Goal: Transaction & Acquisition: Purchase product/service

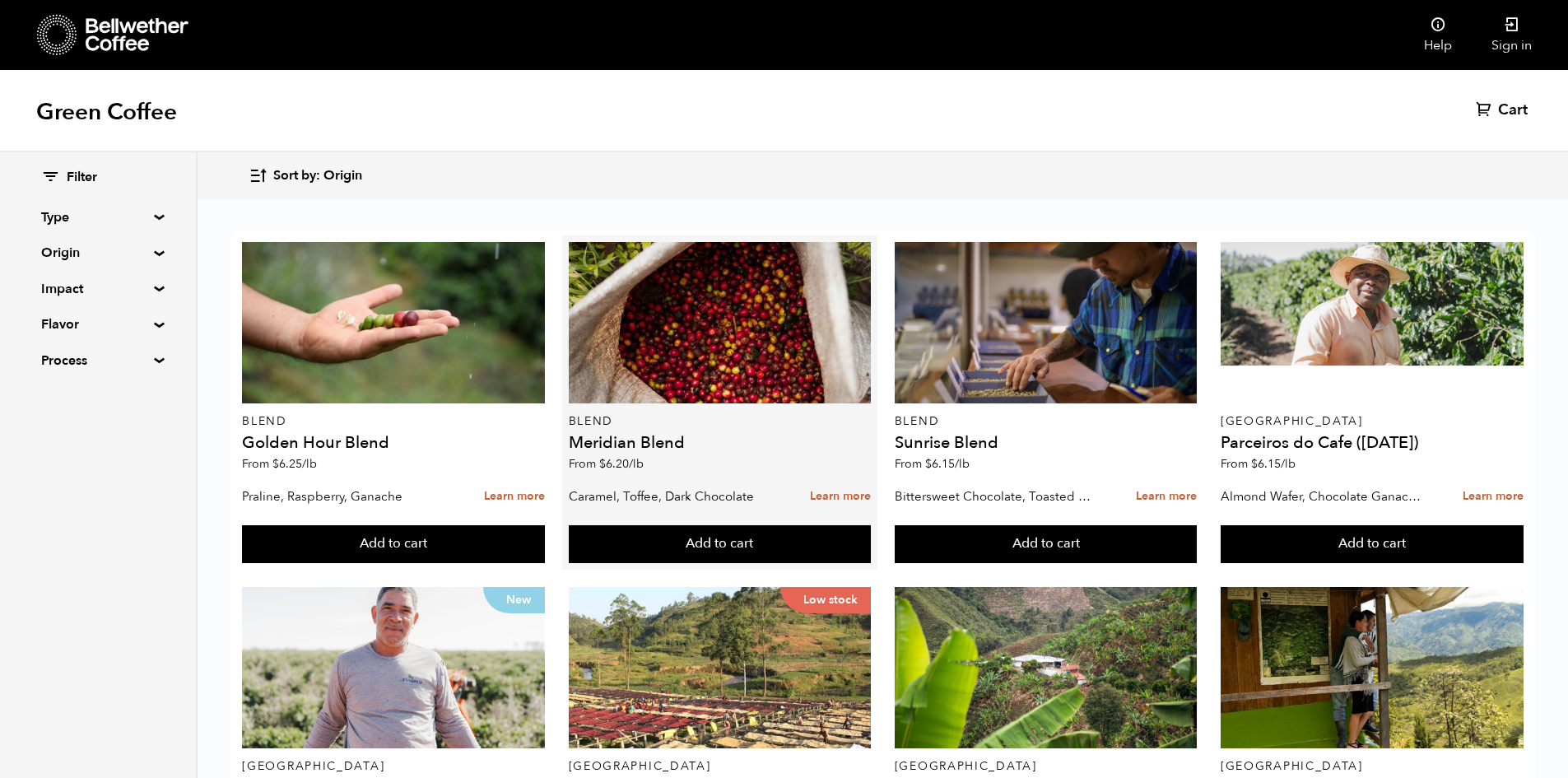
scroll to position [247, 0]
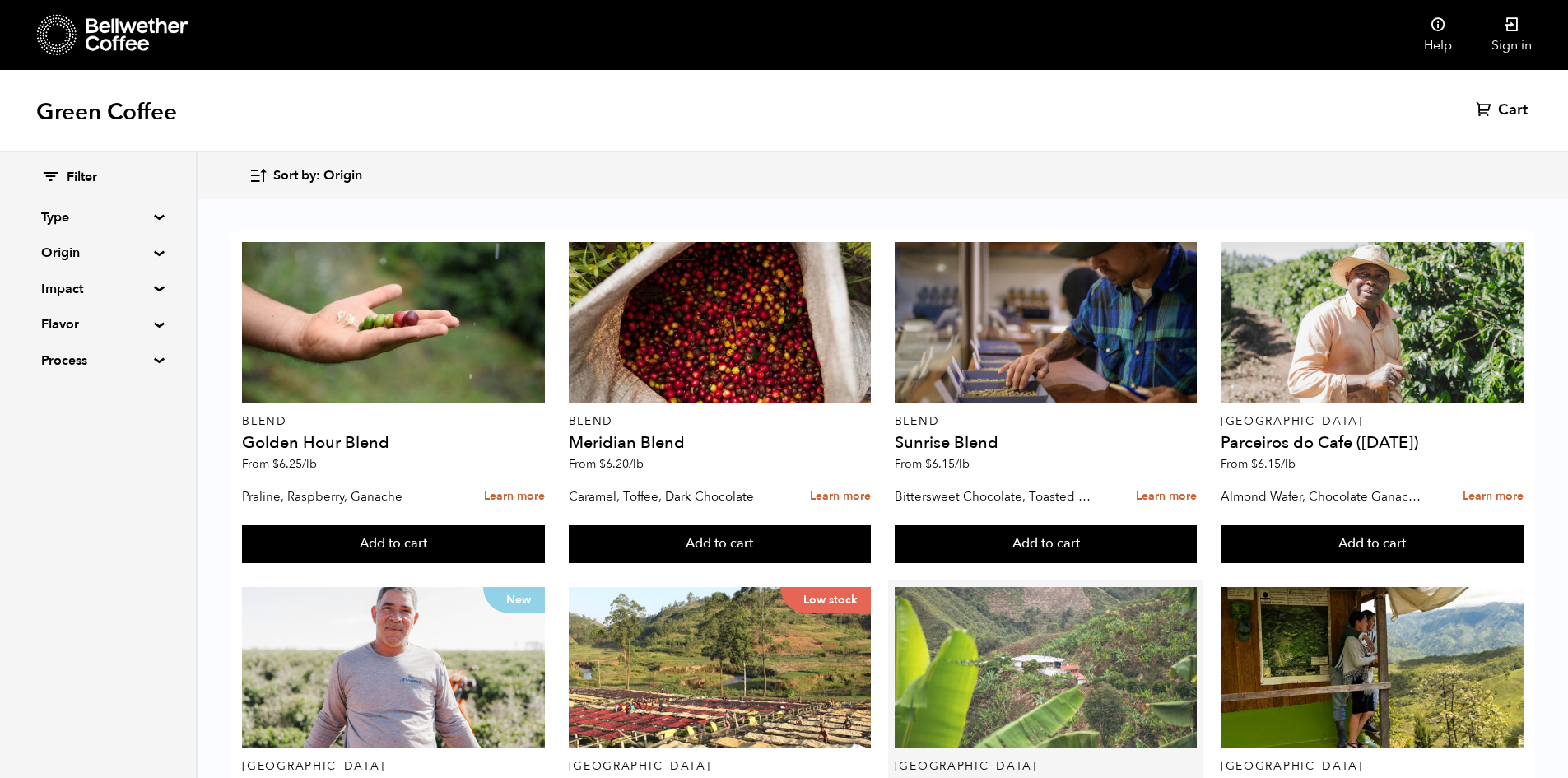
click at [971, 587] on div at bounding box center [1046, 667] width 303 height 161
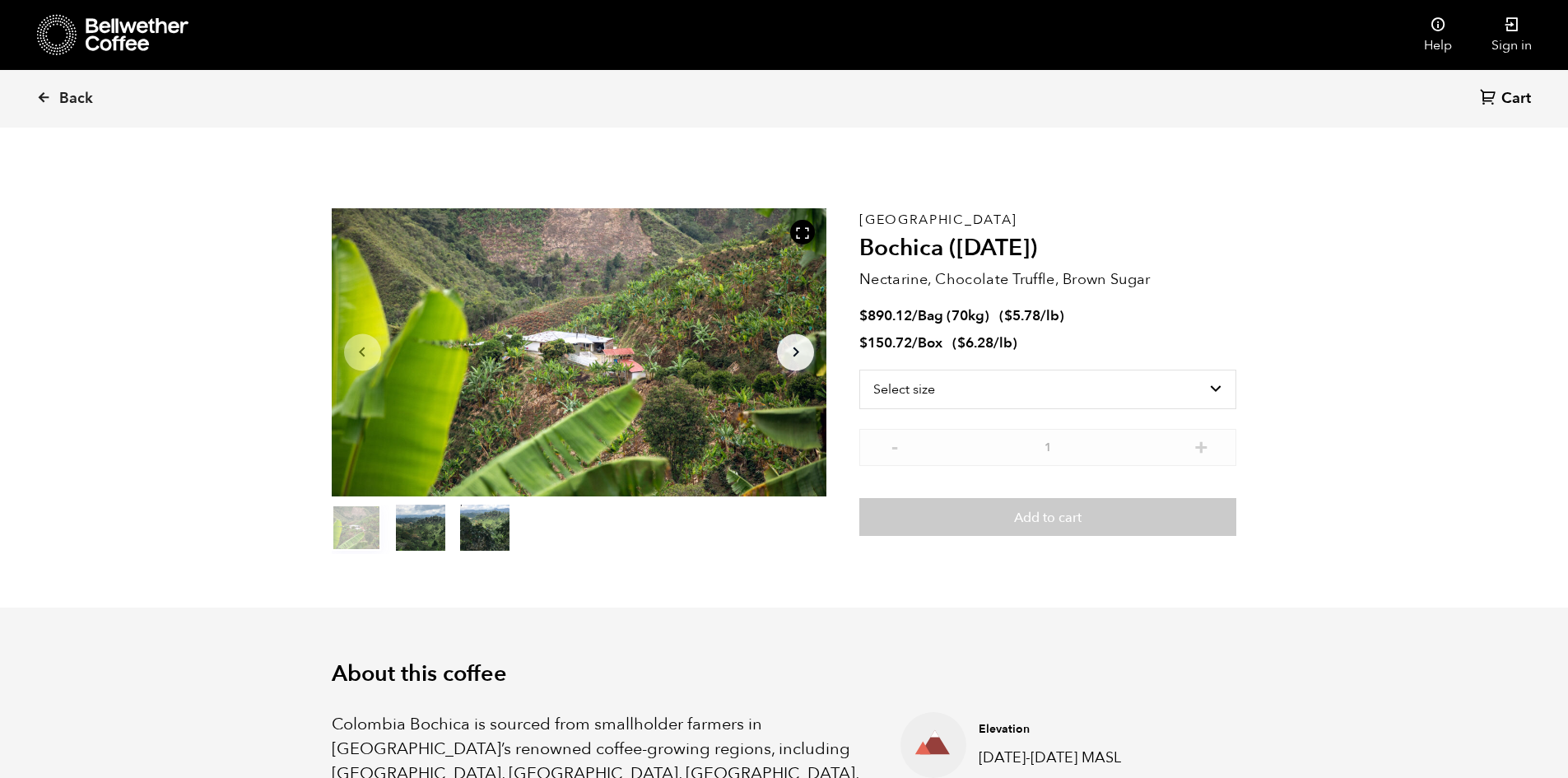
scroll to position [716, 877]
click at [1034, 408] on select "Select size Bag (70kg) (154 lbs) Box (24 lbs)" at bounding box center [1048, 389] width 377 height 39
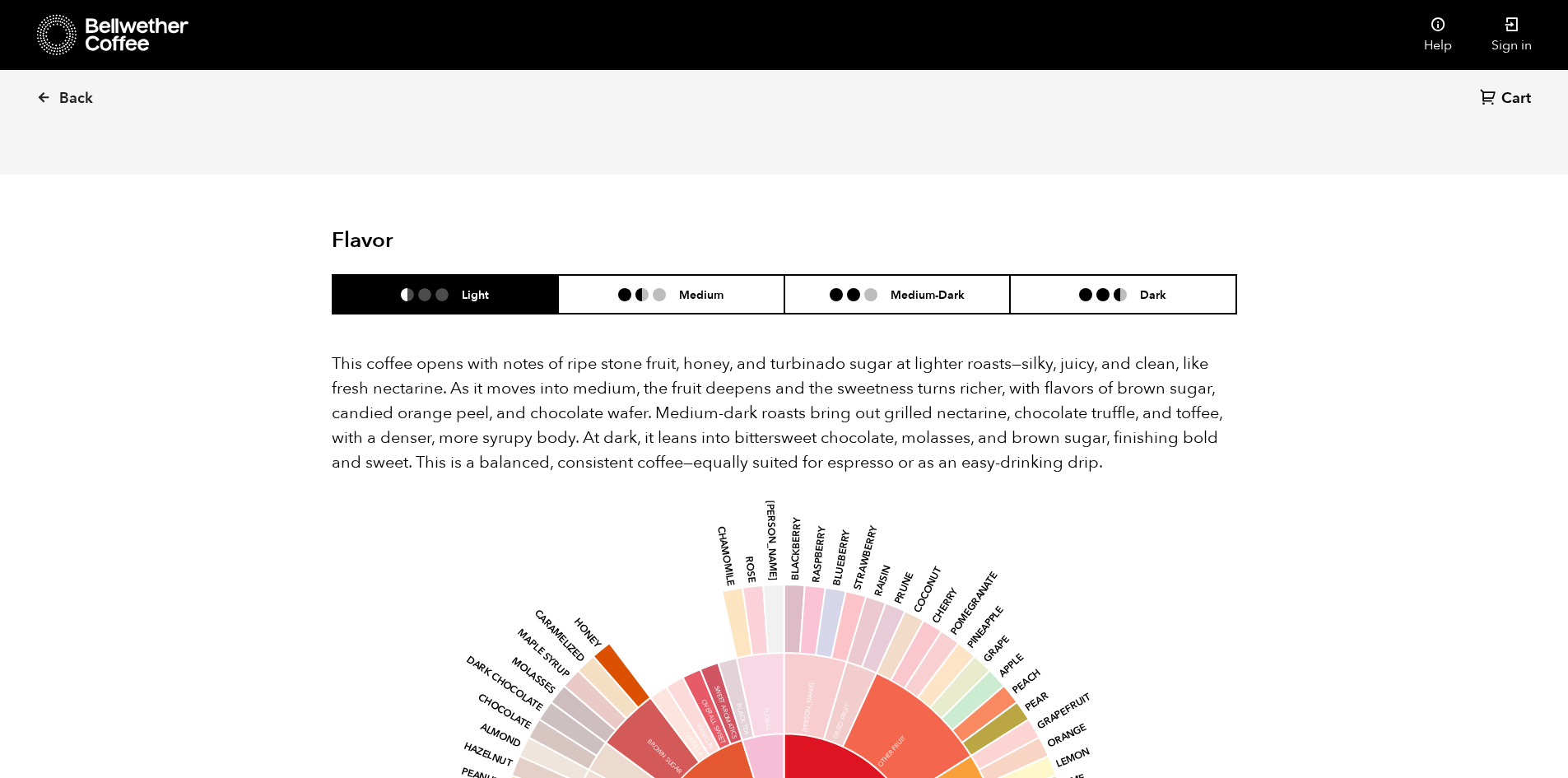
scroll to position [988, 0]
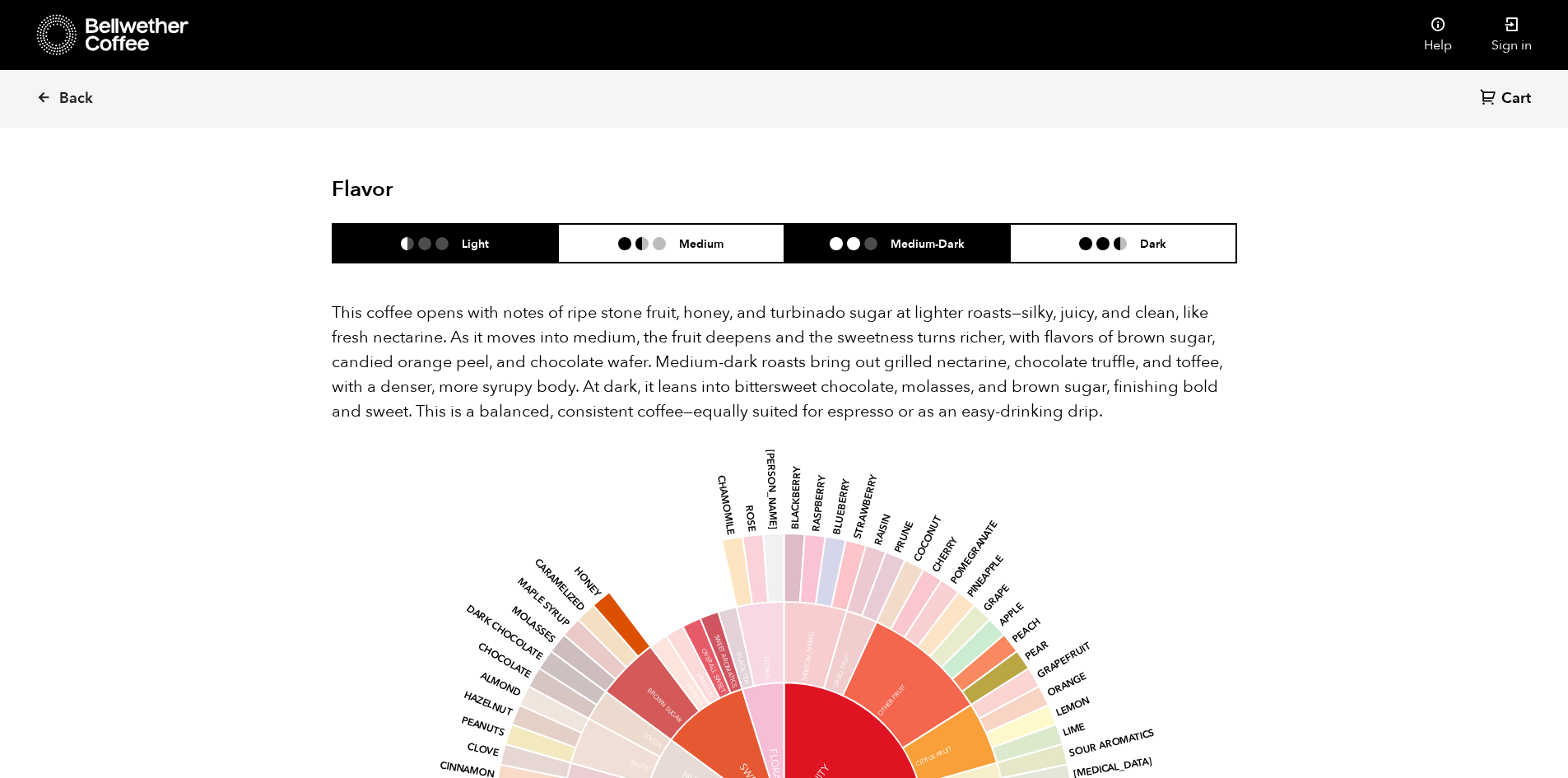
click at [890, 236] on h6 "Medium-Dark" at bounding box center [927, 243] width 74 height 14
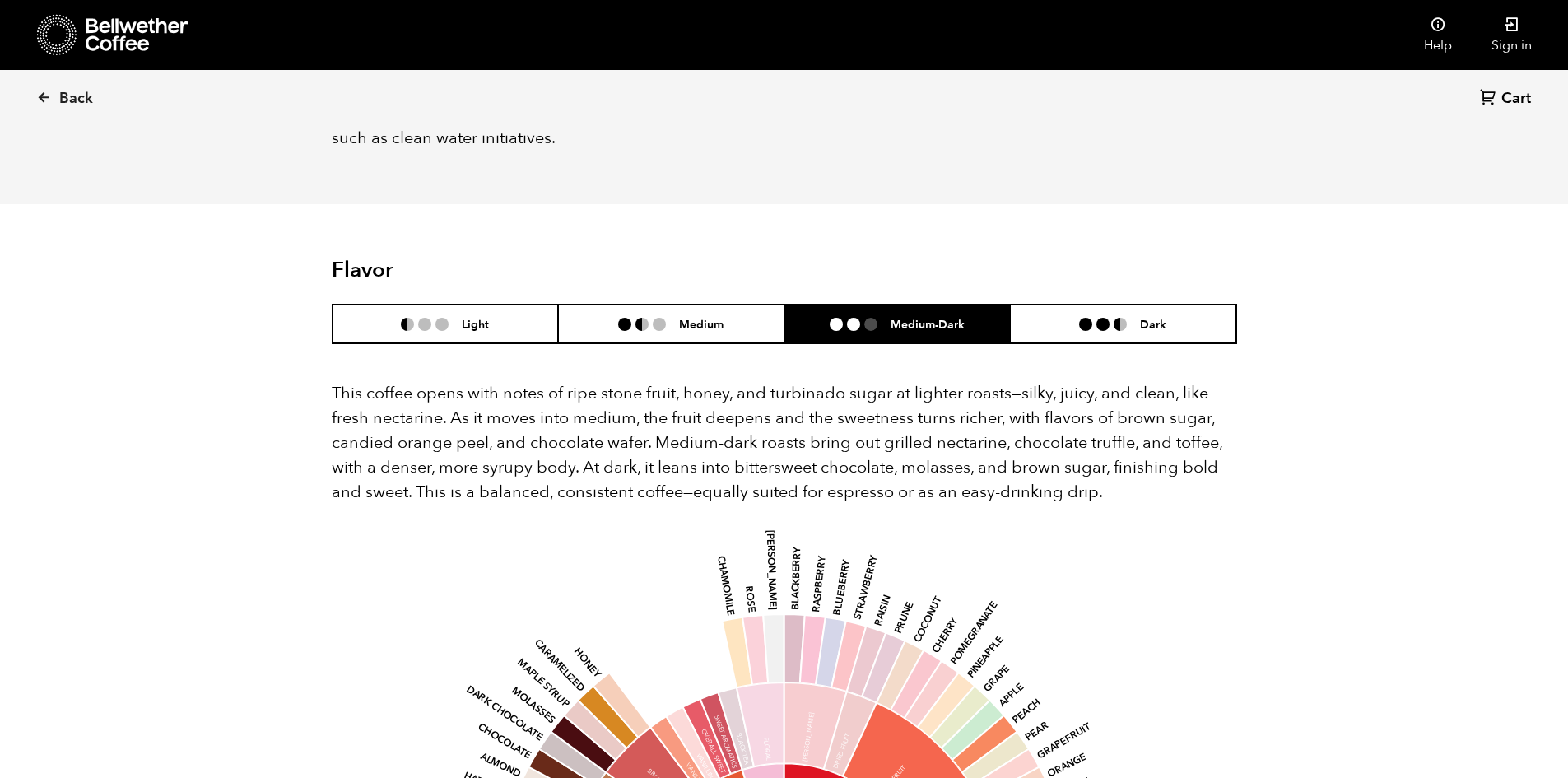
scroll to position [906, 0]
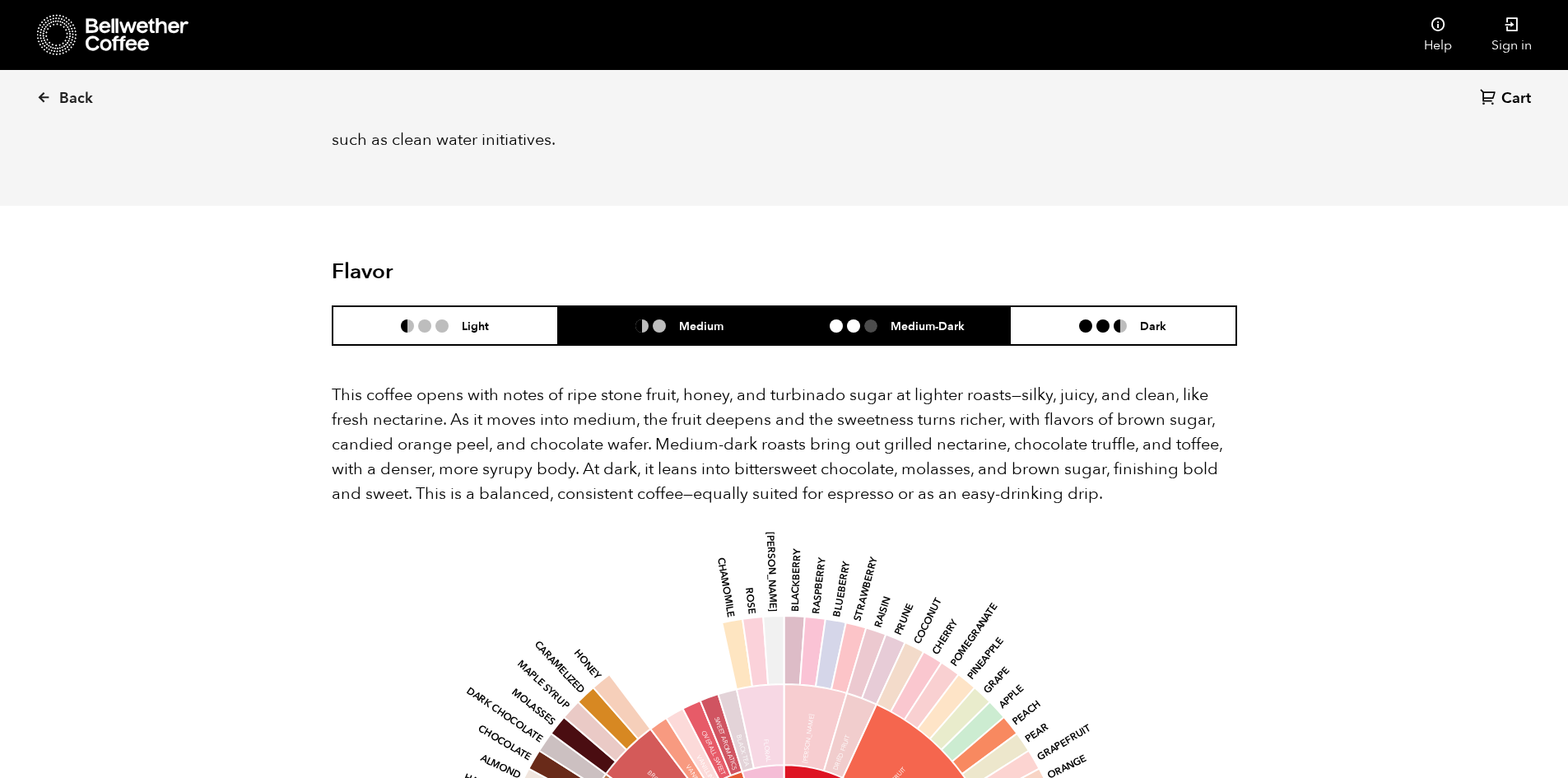
click at [737, 306] on li "Medium" at bounding box center [672, 325] width 226 height 39
click at [826, 306] on li "Medium-Dark" at bounding box center [898, 325] width 226 height 39
click at [749, 306] on li "Medium" at bounding box center [672, 325] width 226 height 39
click at [830, 306] on li "Medium-Dark" at bounding box center [898, 325] width 226 height 39
click at [741, 306] on li "Medium" at bounding box center [672, 325] width 226 height 39
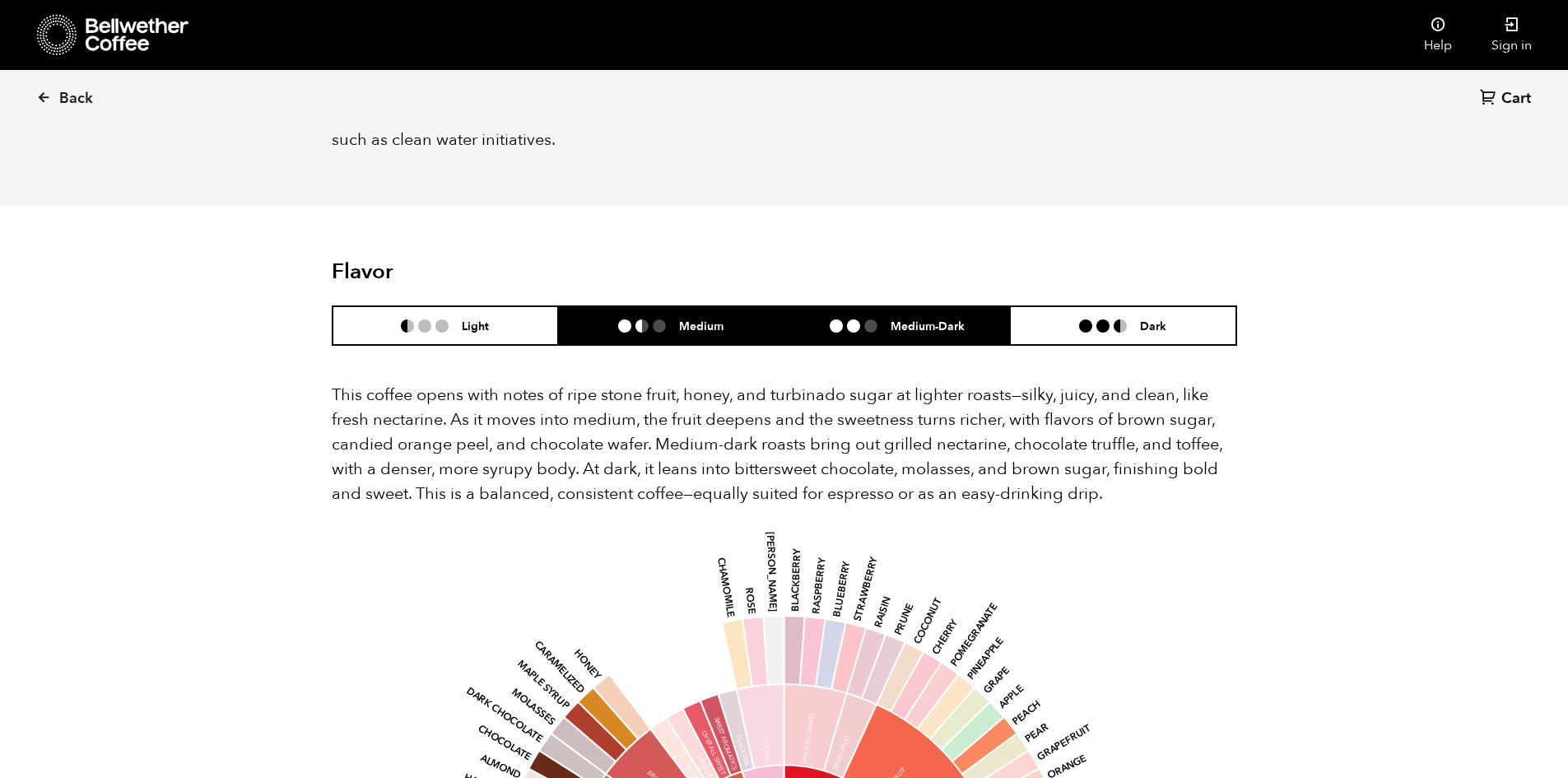
click at [852, 319] on li at bounding box center [853, 325] width 13 height 13
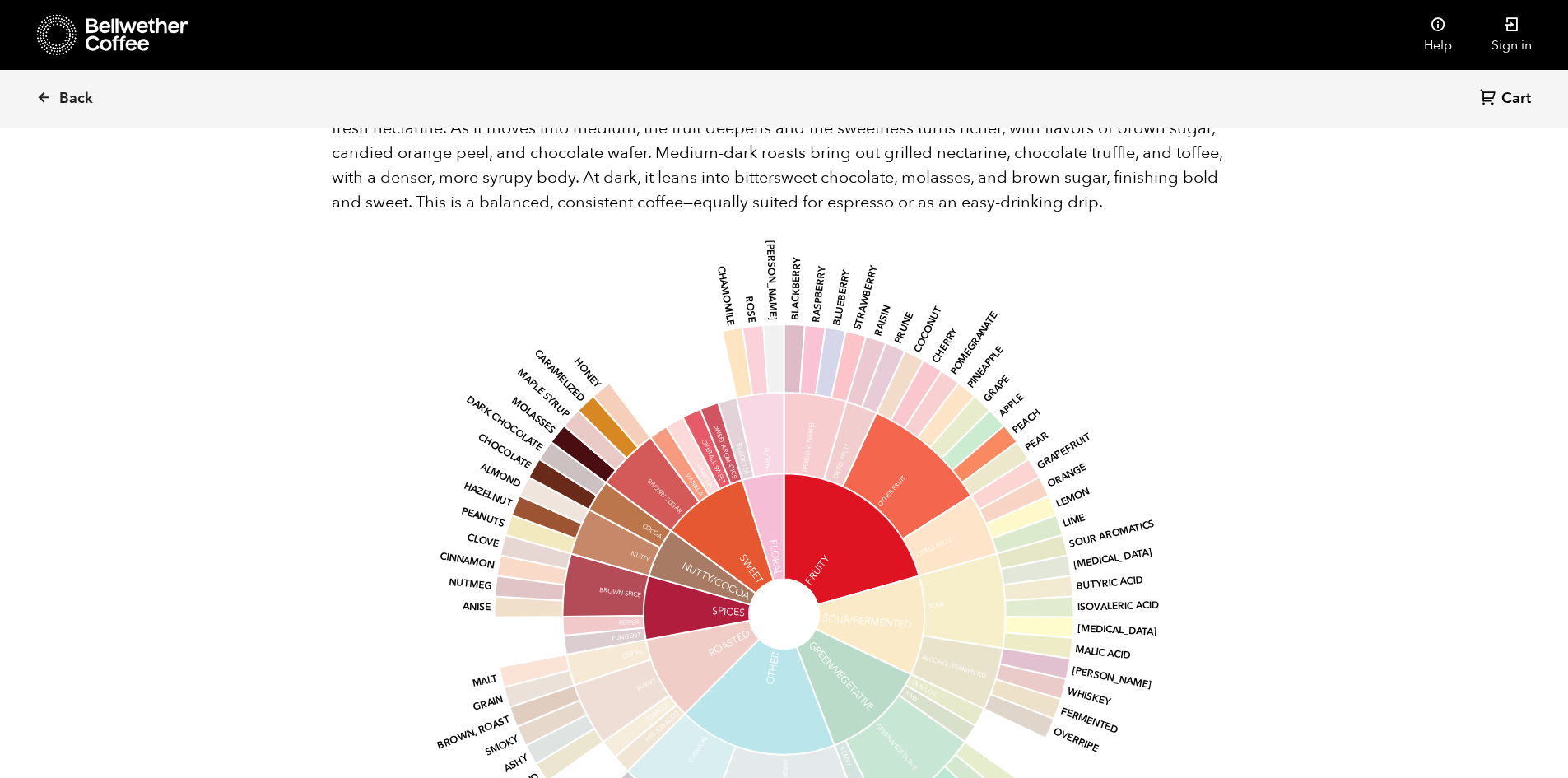
scroll to position [1235, 0]
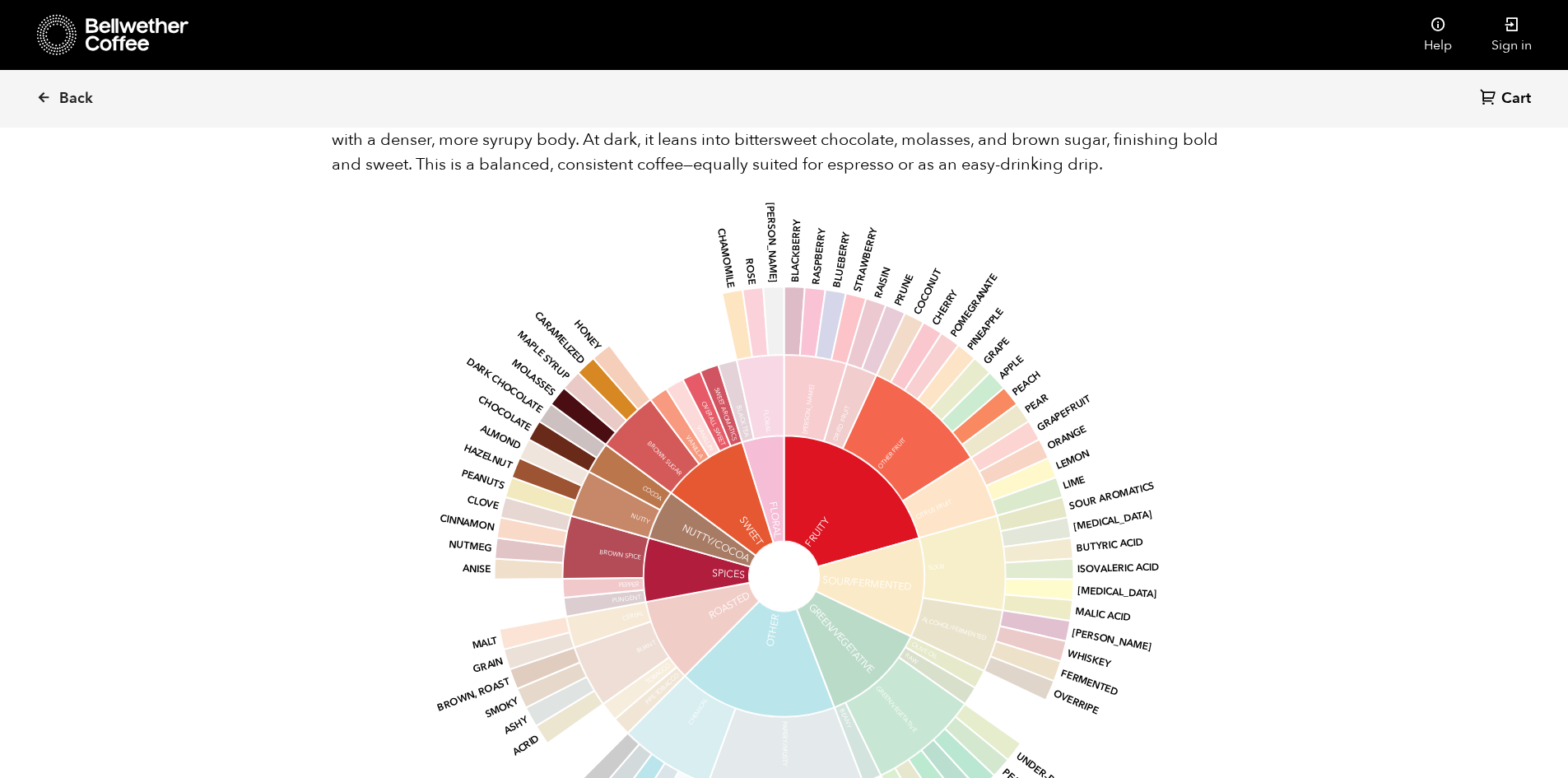
drag, startPoint x: 403, startPoint y: 526, endPoint x: 401, endPoint y: 543, distance: 17.1
click at [403, 528] on icon "base Fruity Sour/Fermented Green/Vegetative Other Roasted Spices Nutty/Cocoa Sw…" at bounding box center [784, 576] width 860 height 700
